Goal: Communication & Community: Answer question/provide support

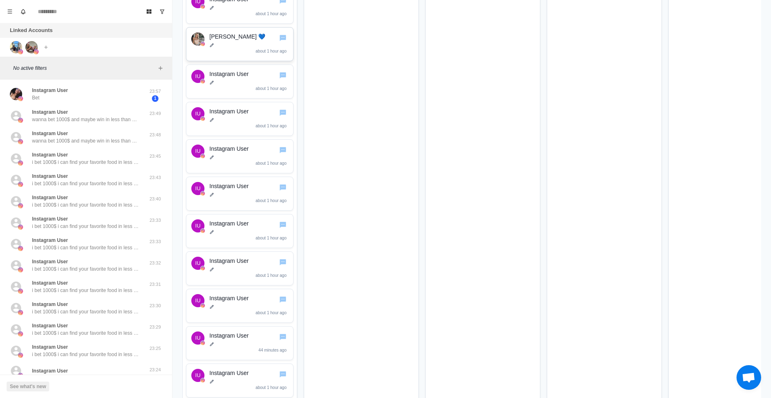
scroll to position [2503, 0]
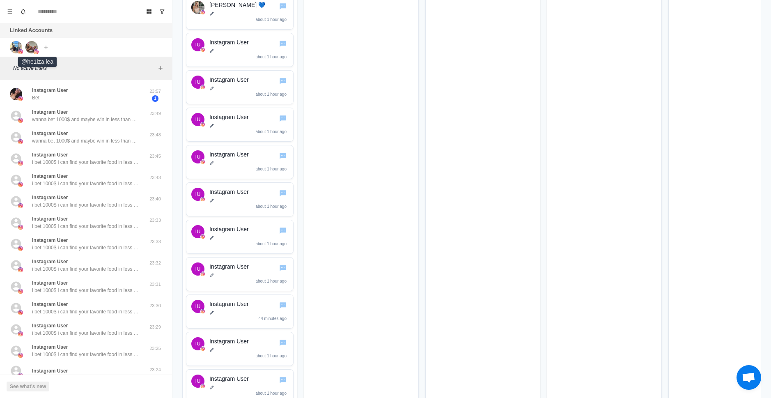
click at [28, 45] on img at bounding box center [31, 47] width 12 height 12
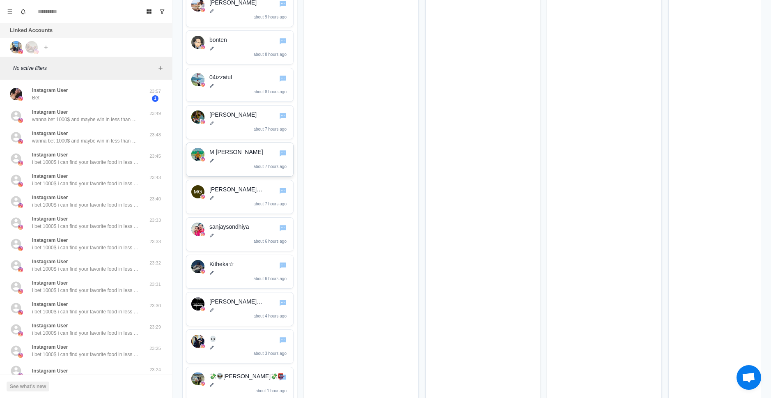
scroll to position [4494, 0]
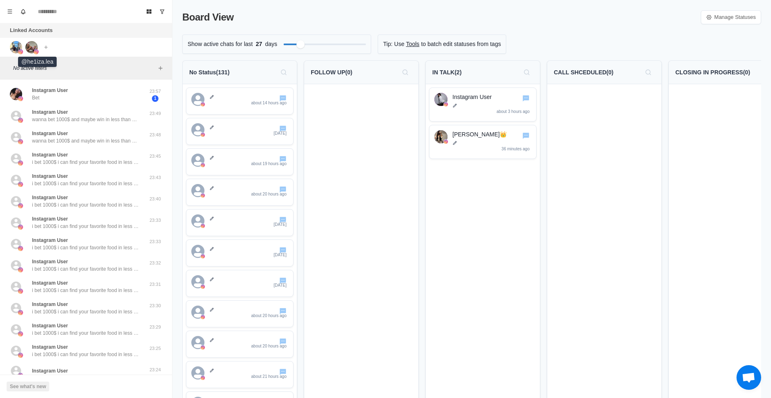
click at [34, 44] on img at bounding box center [31, 47] width 12 height 12
click at [282, 72] on icon "Search" at bounding box center [283, 72] width 7 height 7
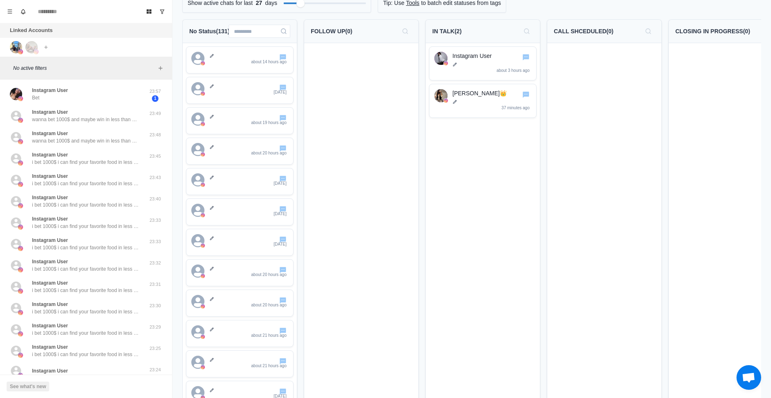
click at [282, 32] on icon "Search" at bounding box center [283, 31] width 7 height 7
click at [263, 31] on input at bounding box center [260, 31] width 62 height 13
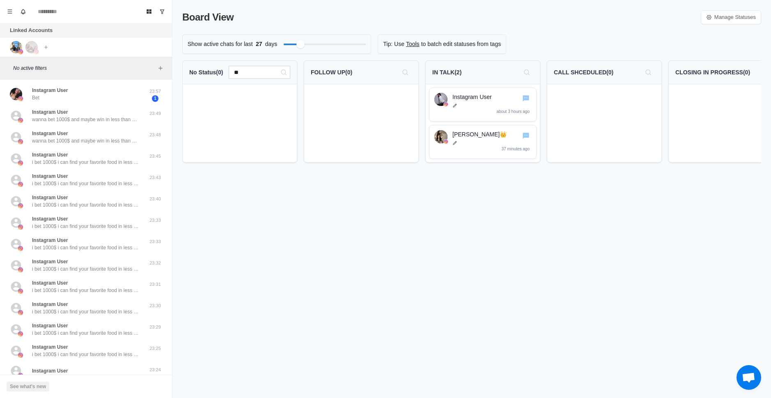
scroll to position [0, 0]
type input "*******"
click at [284, 72] on icon "Search" at bounding box center [283, 72] width 7 height 7
click at [279, 72] on button "Search" at bounding box center [283, 72] width 13 height 13
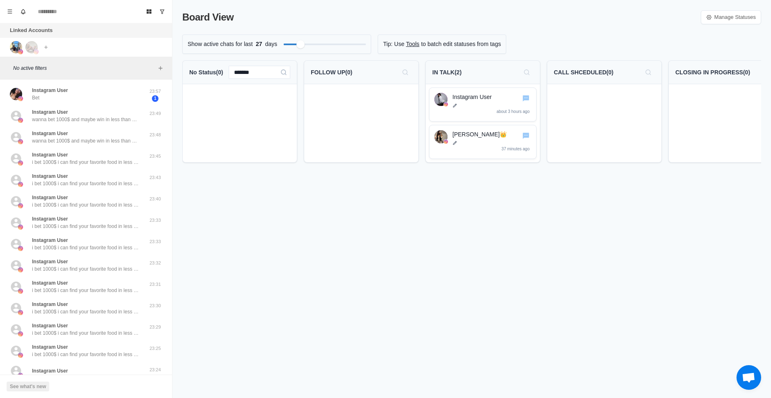
click at [279, 72] on button "Search" at bounding box center [283, 72] width 13 height 13
click at [256, 74] on input "*******" at bounding box center [260, 72] width 62 height 13
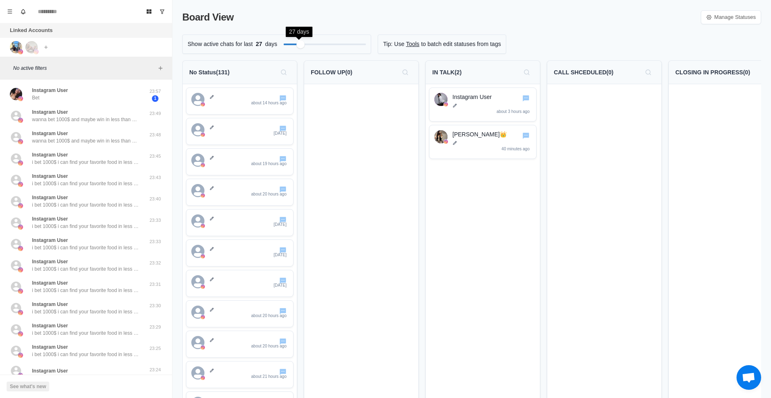
click at [296, 45] on div "Filter by activity days" at bounding box center [300, 44] width 8 height 8
click at [298, 46] on div "Filter by activity days" at bounding box center [299, 43] width 9 height 9
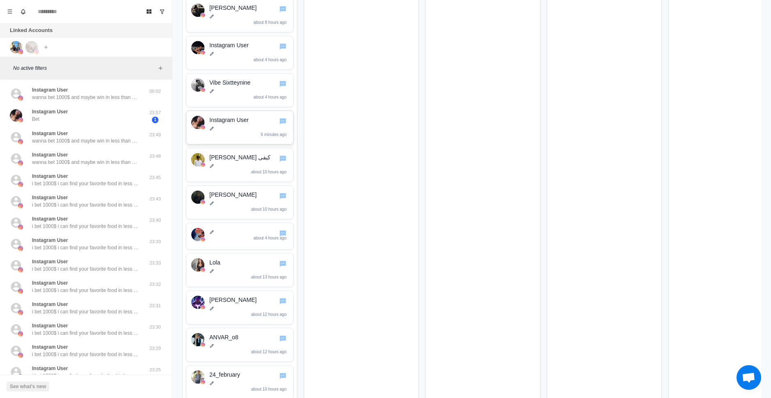
scroll to position [4022, 0]
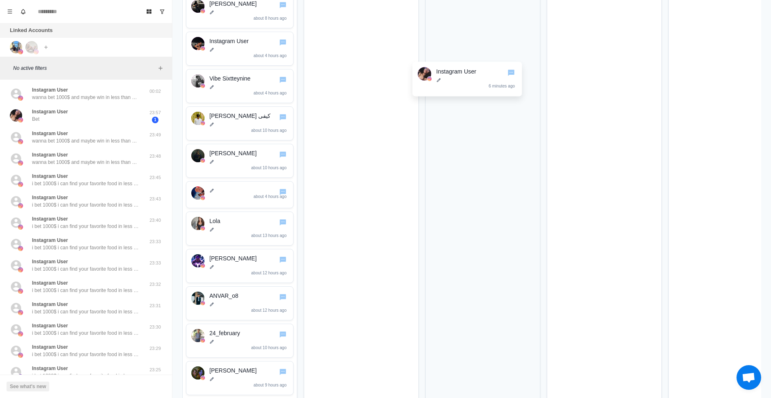
drag, startPoint x: 233, startPoint y: 129, endPoint x: 480, endPoint y: 78, distance: 251.8
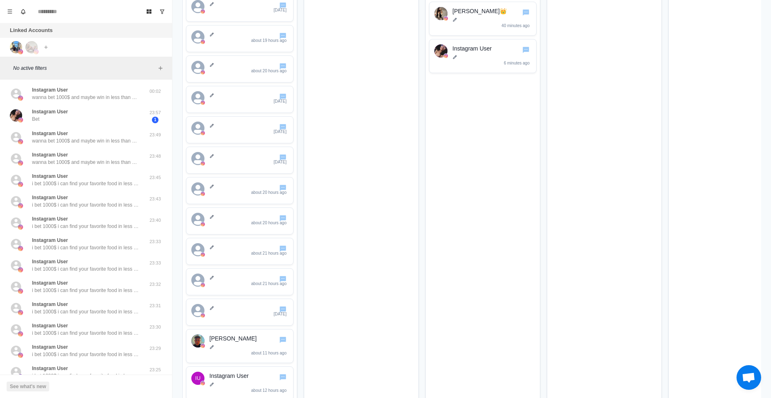
scroll to position [0, 0]
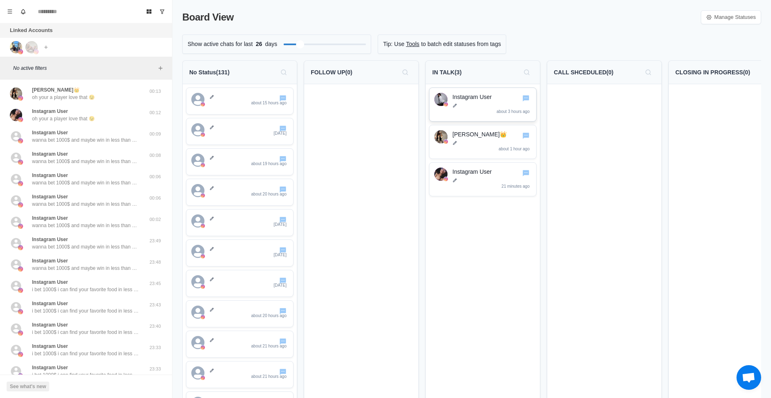
click at [488, 109] on div "Instagram User about 3 hours ago" at bounding box center [491, 104] width 79 height 23
click at [525, 103] on p at bounding box center [491, 105] width 79 height 5
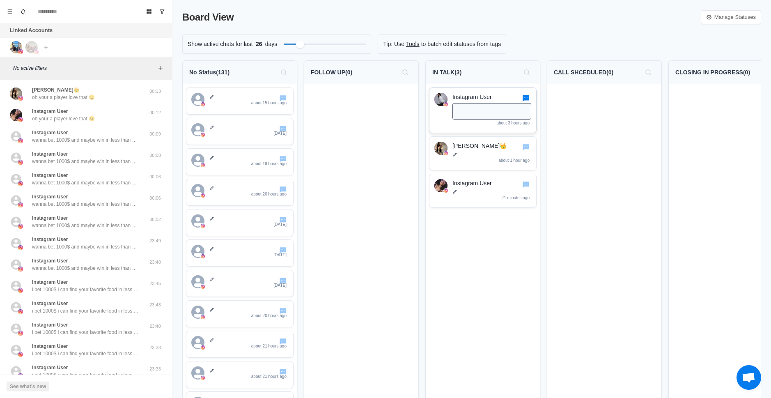
click at [525, 98] on icon "Go to chat" at bounding box center [525, 98] width 7 height 6
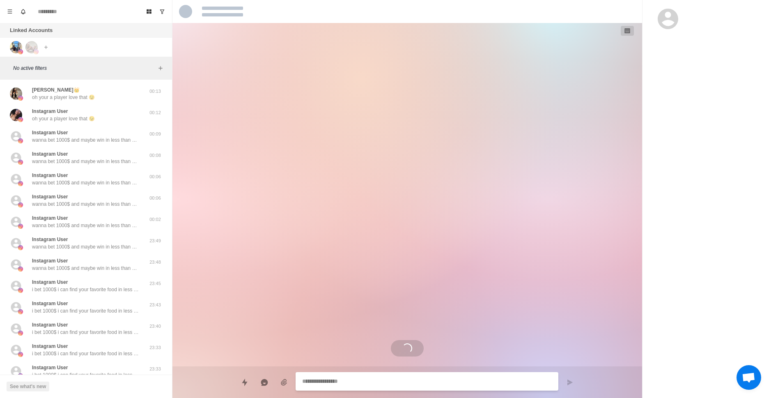
type textarea "*"
select select "**********"
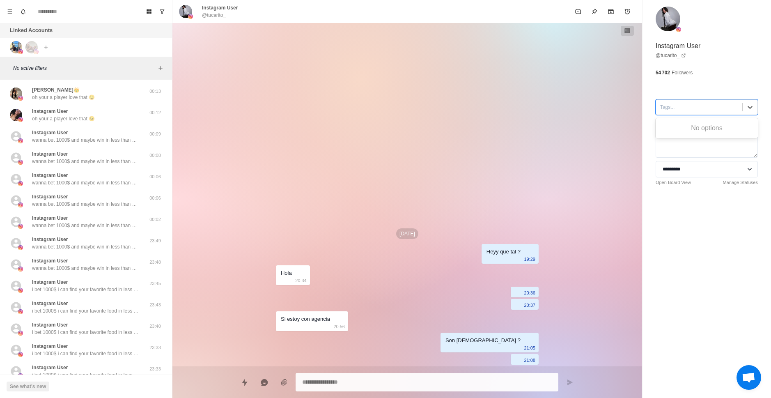
click at [697, 103] on div at bounding box center [699, 107] width 78 height 9
click at [701, 108] on div at bounding box center [699, 107] width 78 height 9
click at [683, 131] on textarea at bounding box center [706, 141] width 102 height 33
click at [692, 111] on div at bounding box center [699, 107] width 78 height 9
drag, startPoint x: 594, startPoint y: 143, endPoint x: 582, endPoint y: 139, distance: 12.6
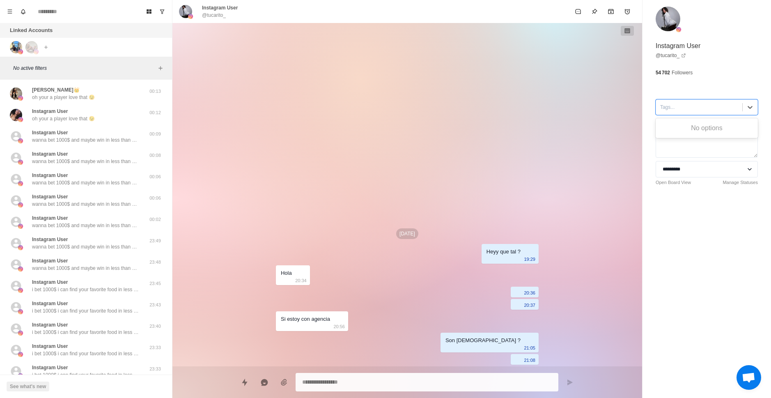
click at [594, 142] on div "Sep 25 Heyy que tal ? 19:29 Hola 20:34 20:36 20:37 Si estoy con agencia 20:56 S…" at bounding box center [407, 194] width 470 height 343
click at [147, 9] on icon "Board View" at bounding box center [149, 12] width 6 height 6
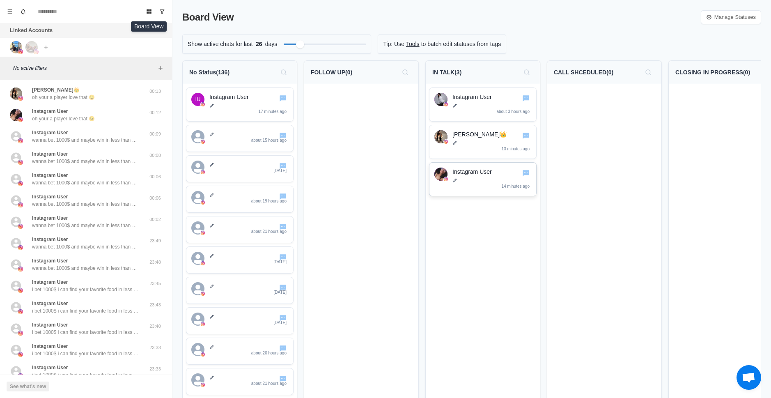
click at [467, 183] on div "Instagram User 14 minutes ago" at bounding box center [491, 178] width 79 height 23
click at [528, 174] on icon "Go to chat" at bounding box center [525, 173] width 7 height 6
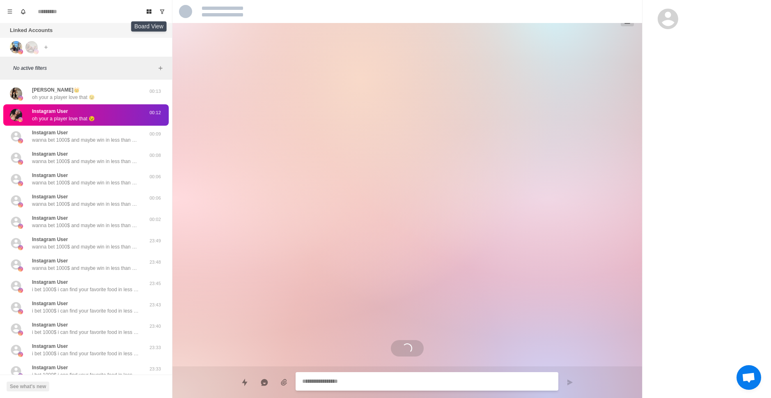
type textarea "*"
select select "**********"
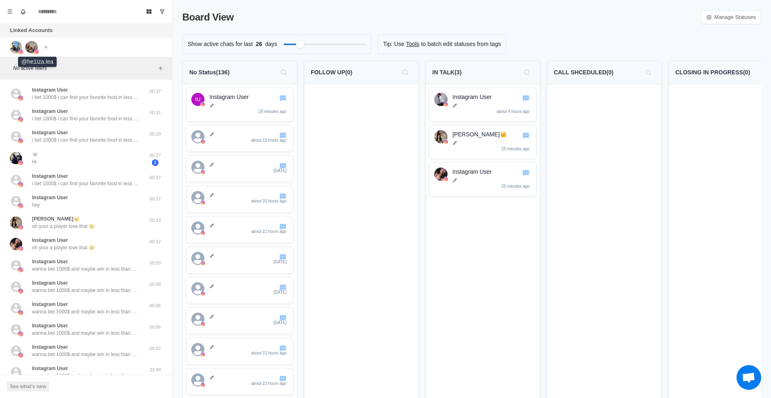
click at [33, 50] on img at bounding box center [31, 47] width 12 height 12
click at [465, 149] on div "[PERSON_NAME]👑 28 minutes ago" at bounding box center [491, 141] width 79 height 23
click at [466, 149] on div "[PERSON_NAME]👑 28 minutes ago" at bounding box center [491, 141] width 79 height 23
click at [467, 151] on div "[PERSON_NAME]👑 28 minutes ago" at bounding box center [491, 141] width 79 height 23
click at [472, 176] on div "Instagram User 29 minutes ago" at bounding box center [491, 178] width 79 height 23
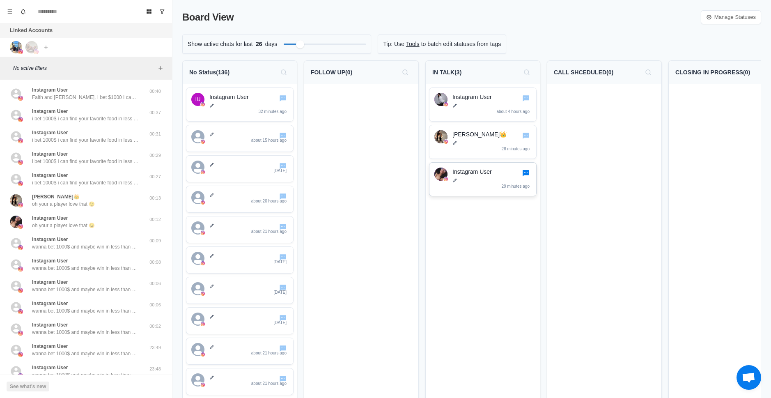
click at [525, 174] on icon "Go to chat" at bounding box center [525, 173] width 7 height 6
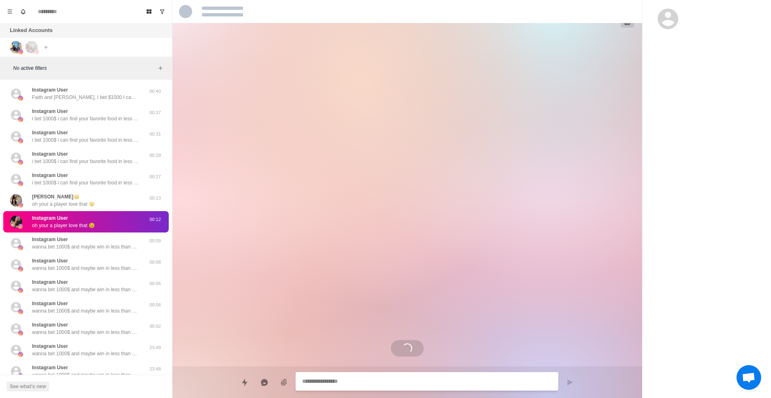
type textarea "*"
select select "**********"
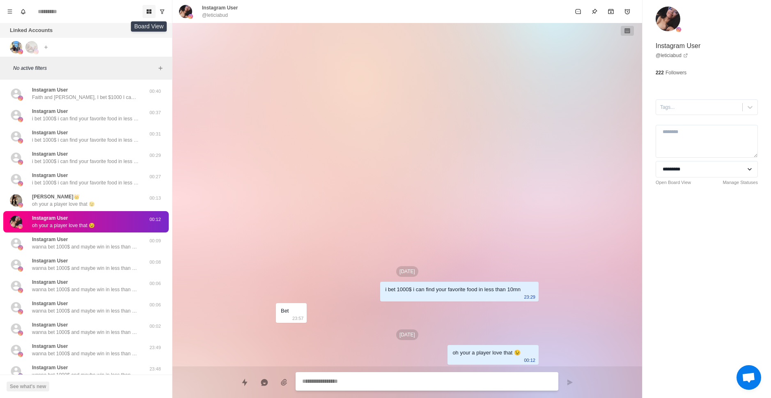
drag, startPoint x: 148, startPoint y: 11, endPoint x: 155, endPoint y: 6, distance: 8.0
click at [148, 10] on icon "Board View" at bounding box center [149, 11] width 5 height 5
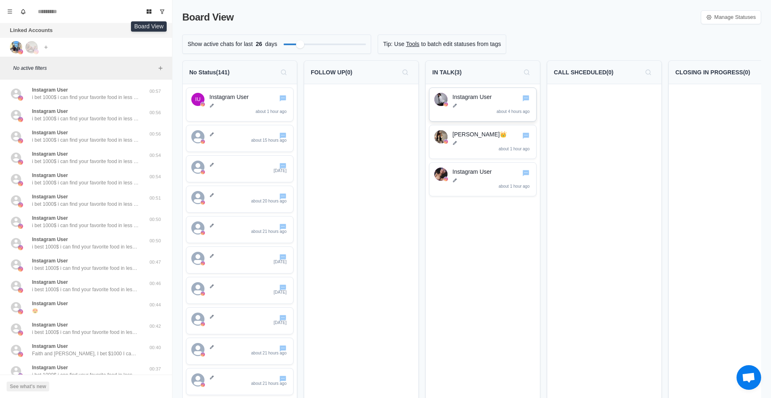
click at [501, 102] on div "Instagram User about 4 hours ago" at bounding box center [491, 104] width 79 height 23
click at [524, 98] on icon "Go to chat" at bounding box center [525, 98] width 7 height 6
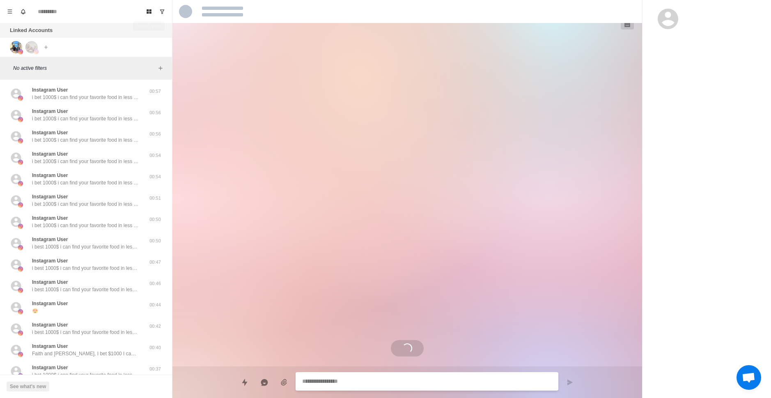
type textarea "*"
select select "**********"
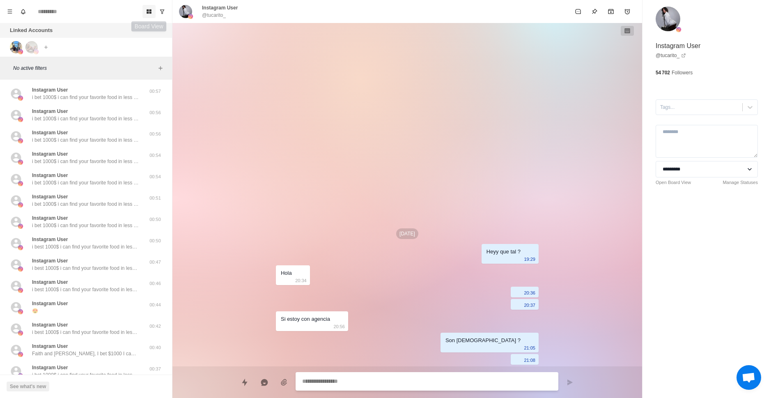
click at [147, 14] on icon "Board View" at bounding box center [149, 11] width 5 height 5
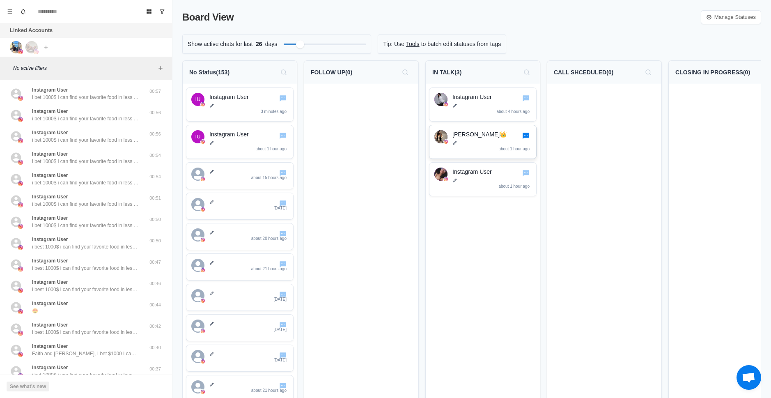
click at [528, 139] on icon "Go to chat" at bounding box center [526, 135] width 8 height 8
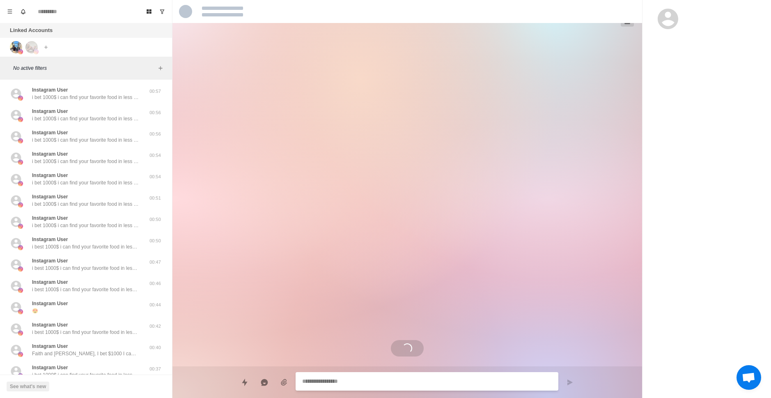
type textarea "*"
select select "**********"
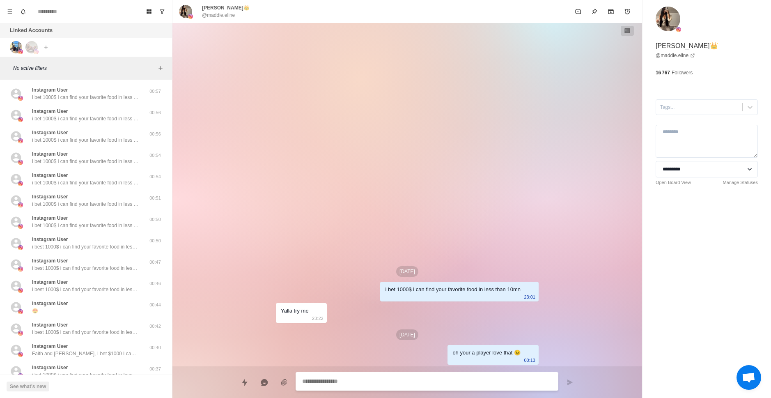
click at [378, 382] on textarea at bounding box center [427, 381] width 250 height 12
type textarea "*"
type textarea "**"
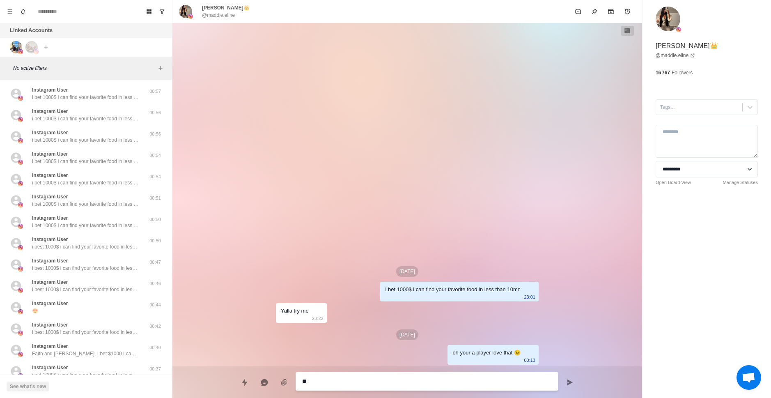
type textarea "*"
type textarea "***"
type textarea "*"
type textarea "****"
type textarea "*"
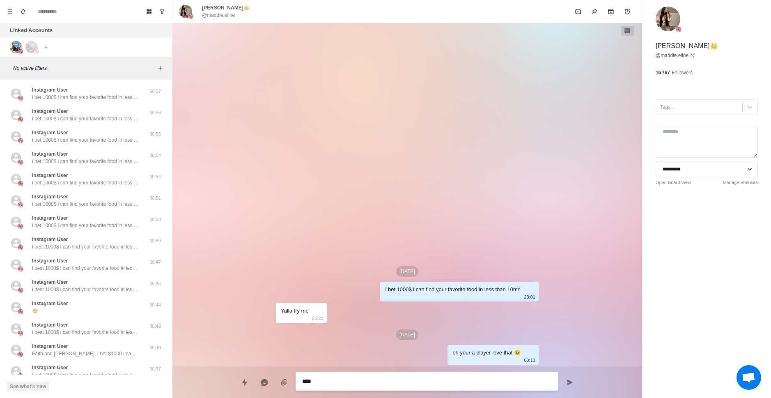
type textarea "*****"
type textarea "*"
type textarea "*****"
type textarea "*"
type textarea "*******"
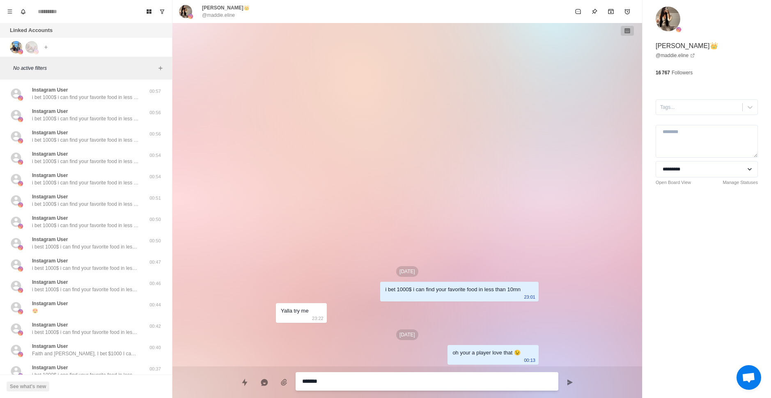
type textarea "*"
type textarea "********"
type textarea "*"
type textarea "*********"
type textarea "*"
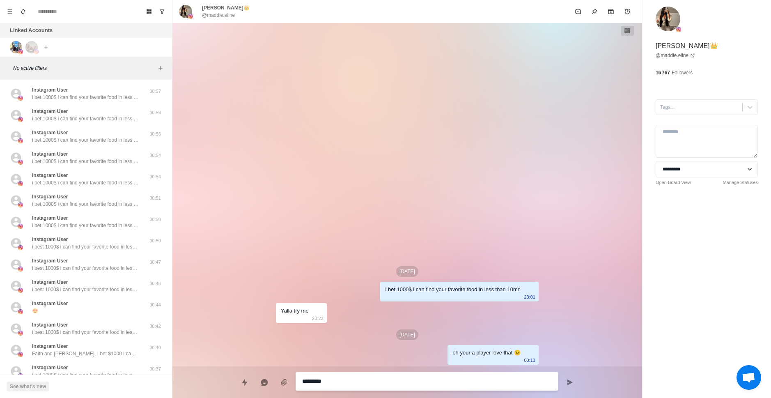
type textarea "**********"
type textarea "*"
type textarea "**********"
type textarea "*"
type textarea "**********"
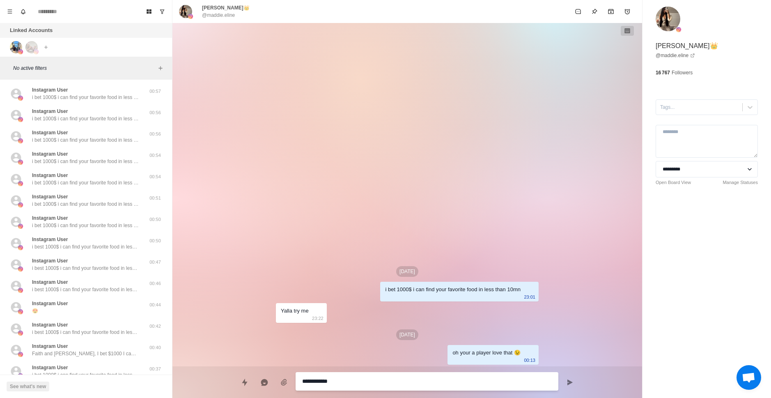
type textarea "*"
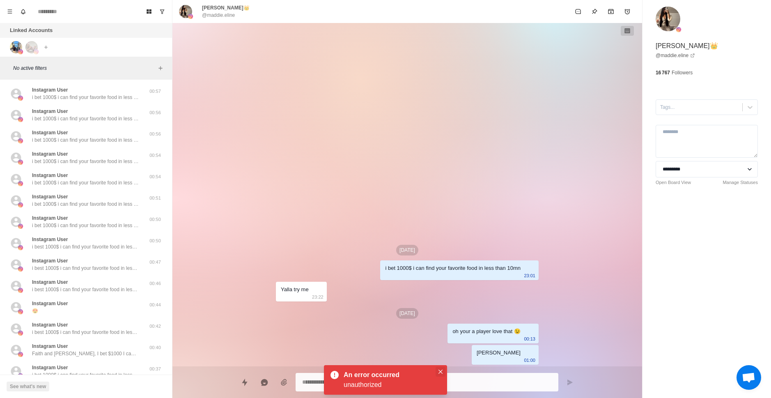
click at [442, 373] on icon "Close" at bounding box center [440, 371] width 4 height 4
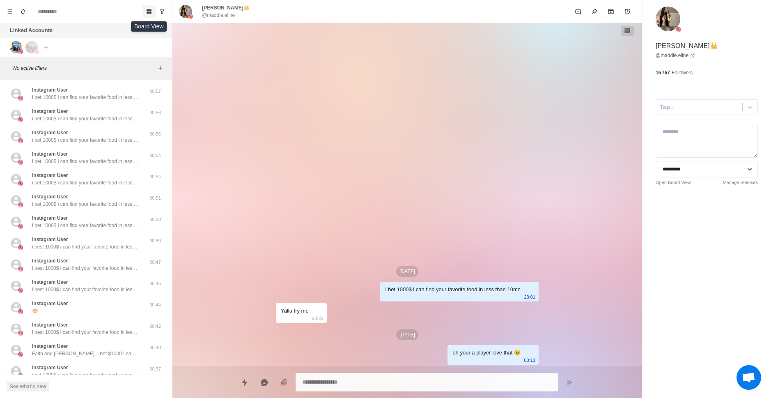
click at [153, 9] on button "Board View" at bounding box center [148, 11] width 13 height 13
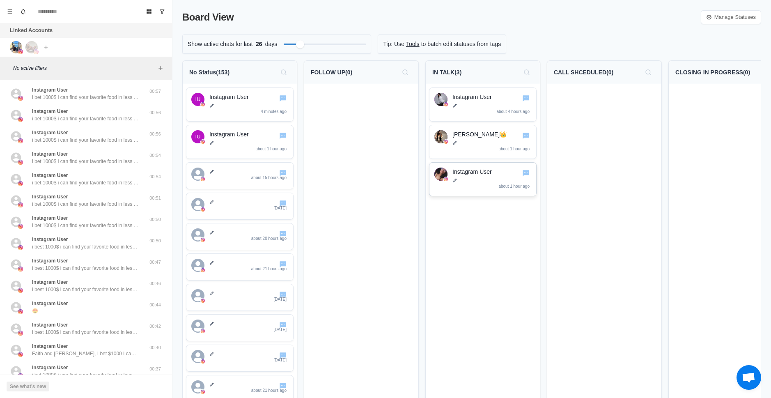
click at [483, 189] on div "Instagram User about 1 hour ago" at bounding box center [491, 178] width 79 height 23
click at [524, 176] on icon "Go to chat" at bounding box center [526, 173] width 8 height 8
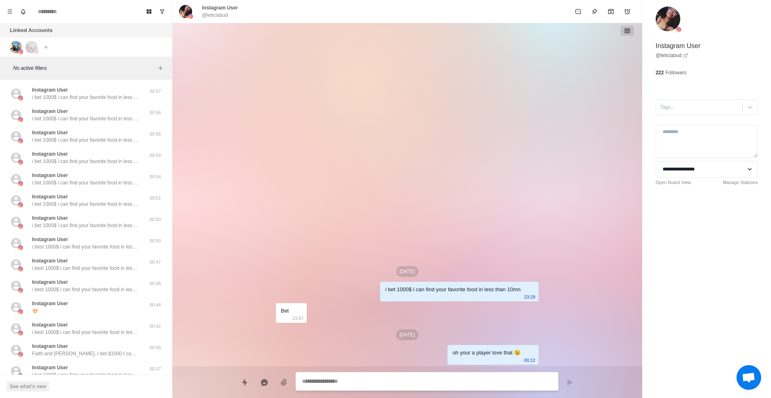
type textarea "*"
select select "**********"
click at [151, 11] on icon "Board View" at bounding box center [149, 11] width 5 height 5
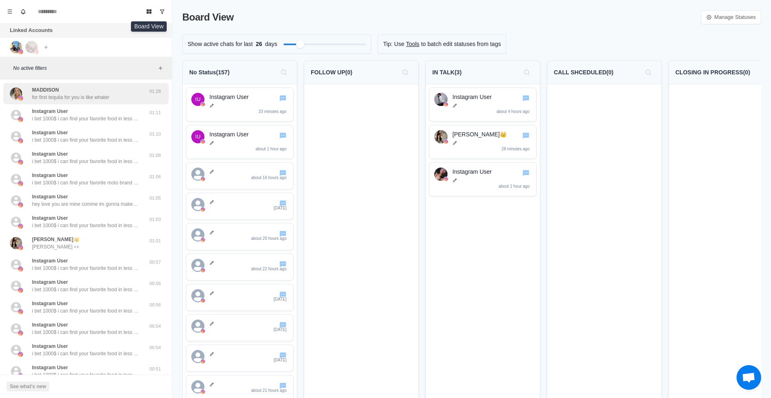
click at [99, 94] on p "for first tequila for you is like whater" at bounding box center [70, 97] width 77 height 7
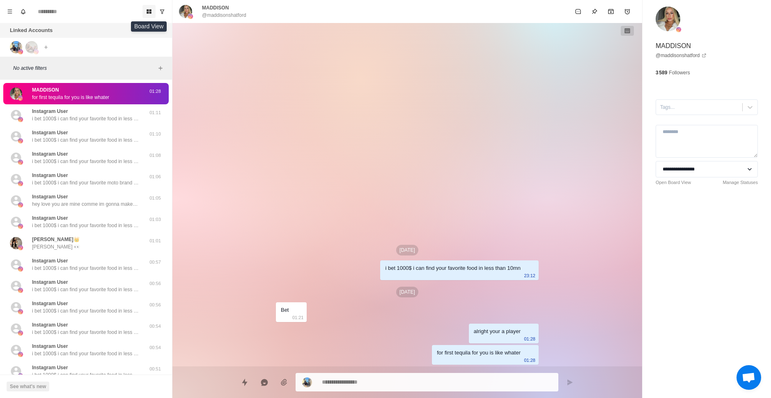
click at [145, 14] on button "Board View" at bounding box center [148, 11] width 13 height 13
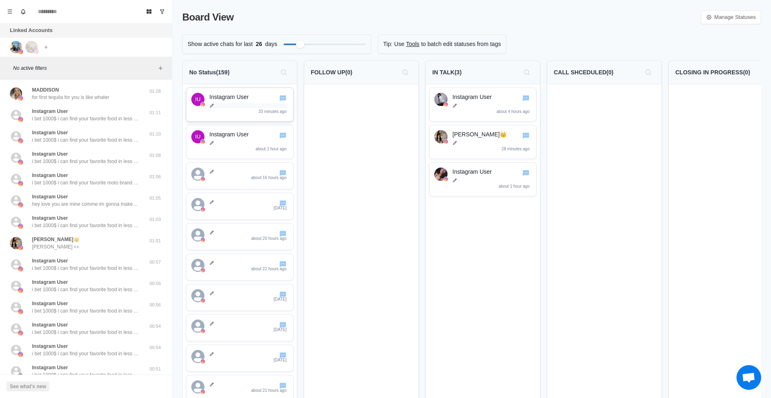
click at [254, 106] on p at bounding box center [248, 105] width 79 height 5
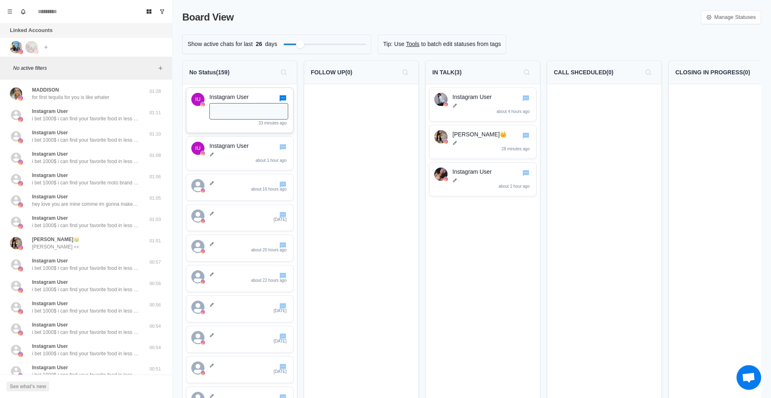
click at [283, 102] on icon "Go to chat" at bounding box center [283, 98] width 8 height 8
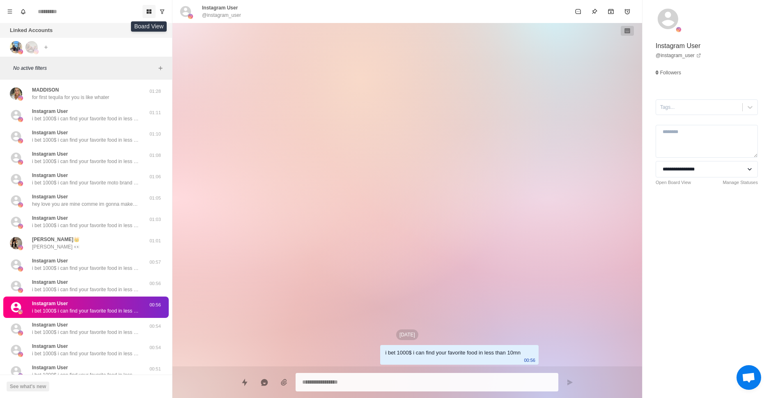
click at [151, 13] on icon "Board View" at bounding box center [149, 11] width 5 height 5
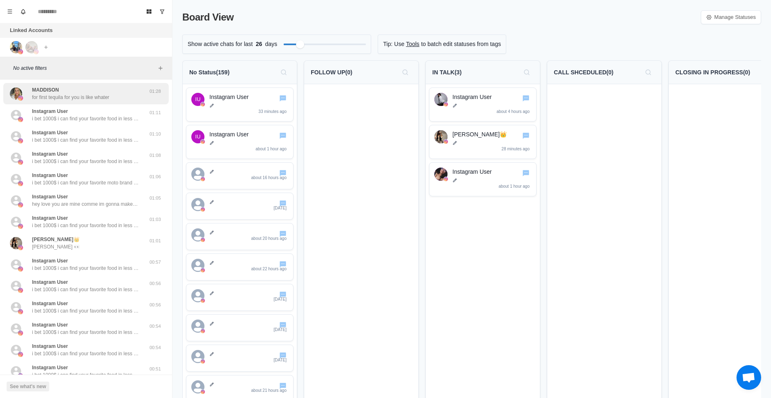
click at [104, 95] on p "for first tequila for you is like whater" at bounding box center [70, 97] width 77 height 7
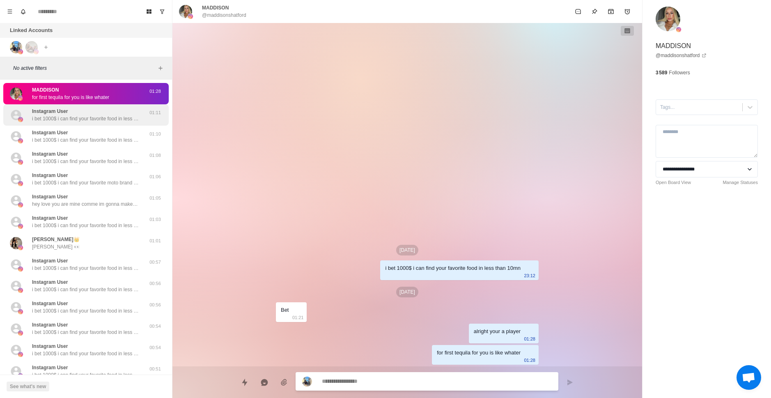
click at [94, 112] on div "Instagram User i bet 1000$ i can find your favorite food in less than 10mn" at bounding box center [85, 115] width 107 height 15
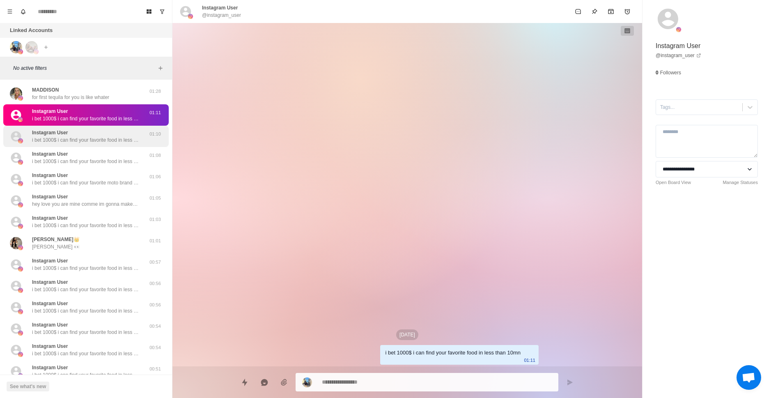
click at [96, 144] on div "Instagram User i bet 1000$ i can find your favorite food in less than 10mn 01:10" at bounding box center [85, 136] width 165 height 21
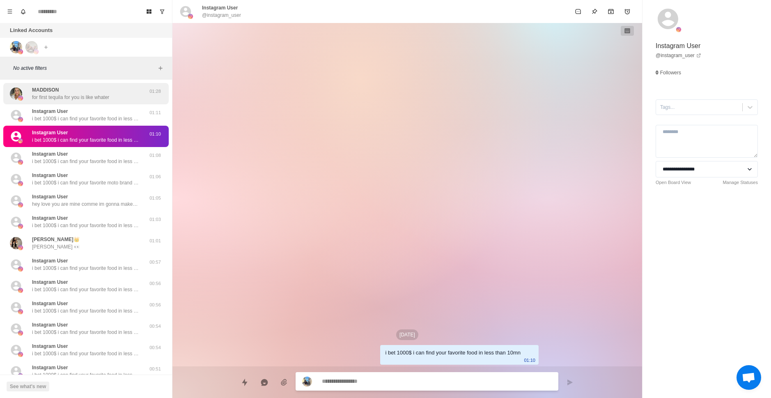
click at [98, 97] on p "for first tequila for you is like whater" at bounding box center [70, 97] width 77 height 7
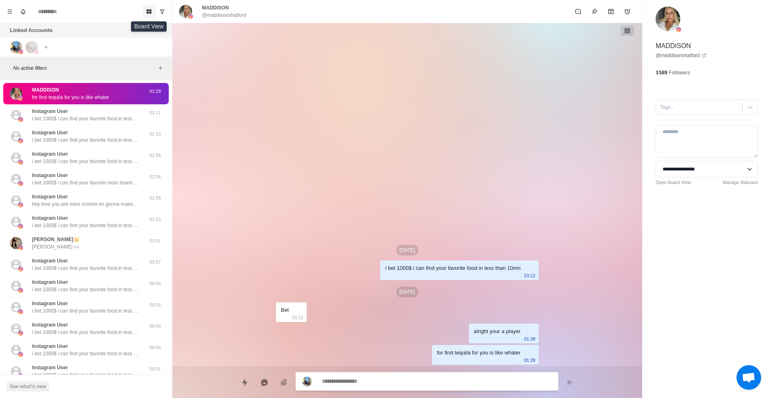
type textarea "*"
click at [150, 13] on icon "Board View" at bounding box center [149, 11] width 5 height 5
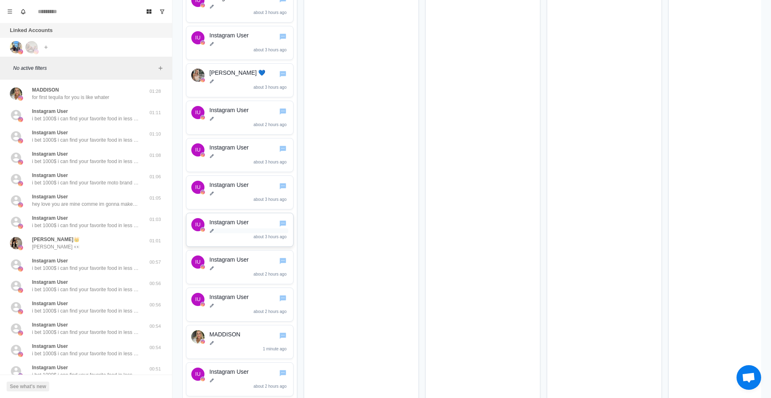
scroll to position [2503, 0]
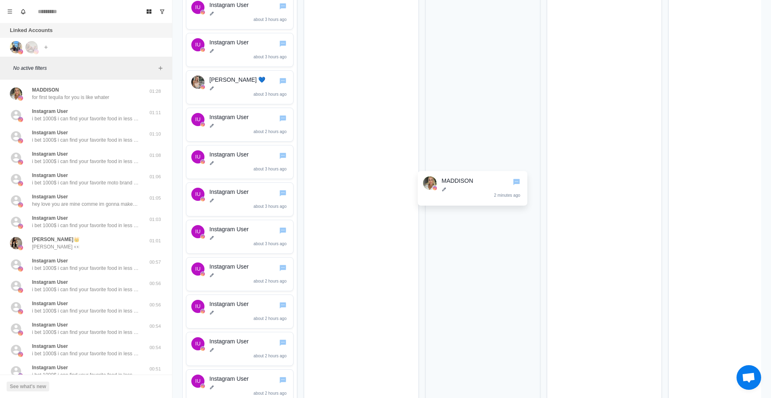
drag, startPoint x: 249, startPoint y: 344, endPoint x: 482, endPoint y: 180, distance: 285.1
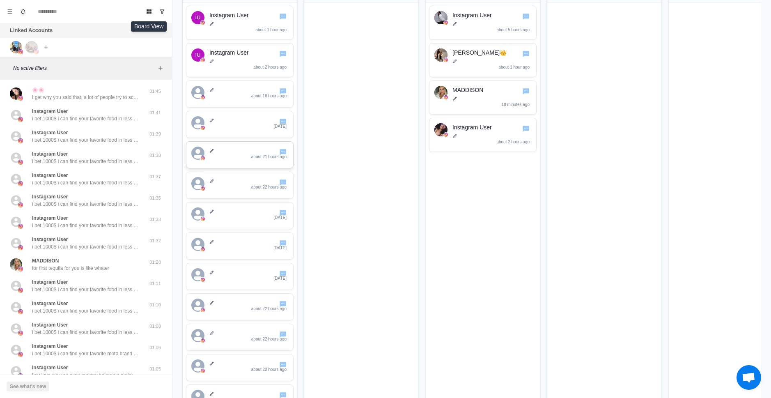
scroll to position [0, 0]
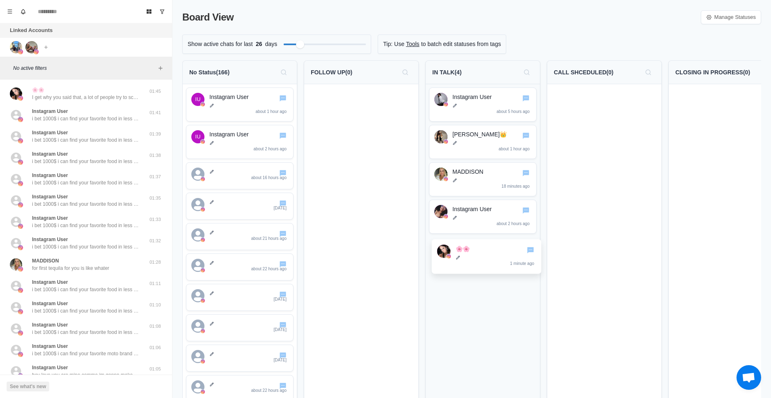
drag, startPoint x: 234, startPoint y: 146, endPoint x: 485, endPoint y: 266, distance: 278.7
